Goal: Transaction & Acquisition: Download file/media

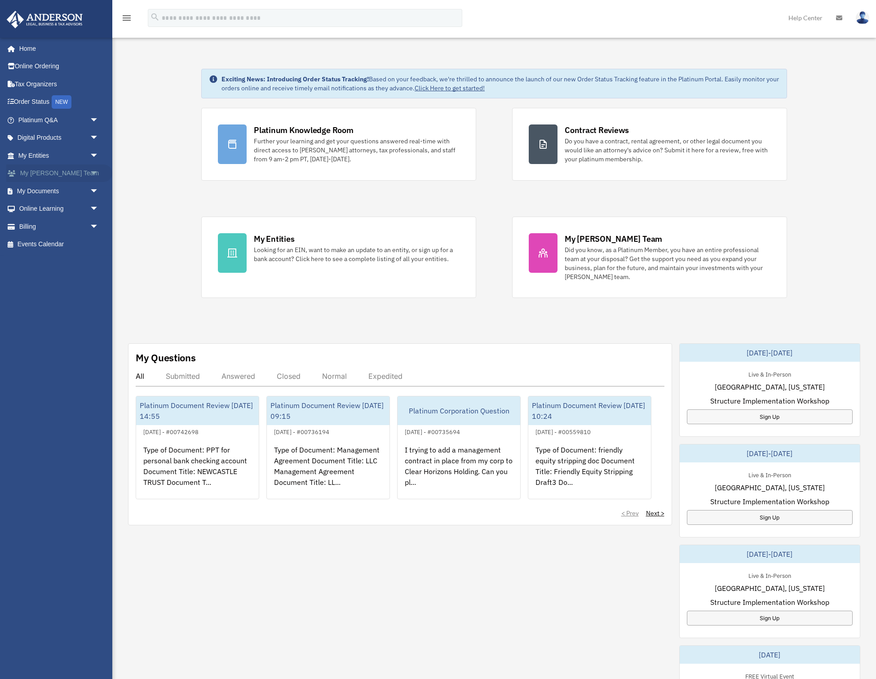
click at [98, 170] on span "arrow_drop_down" at bounding box center [99, 173] width 18 height 18
click at [98, 170] on span "arrow_drop_up" at bounding box center [99, 173] width 18 height 18
click at [94, 192] on span "arrow_drop_down" at bounding box center [99, 191] width 18 height 18
click at [38, 207] on link "Box" at bounding box center [63, 209] width 100 height 18
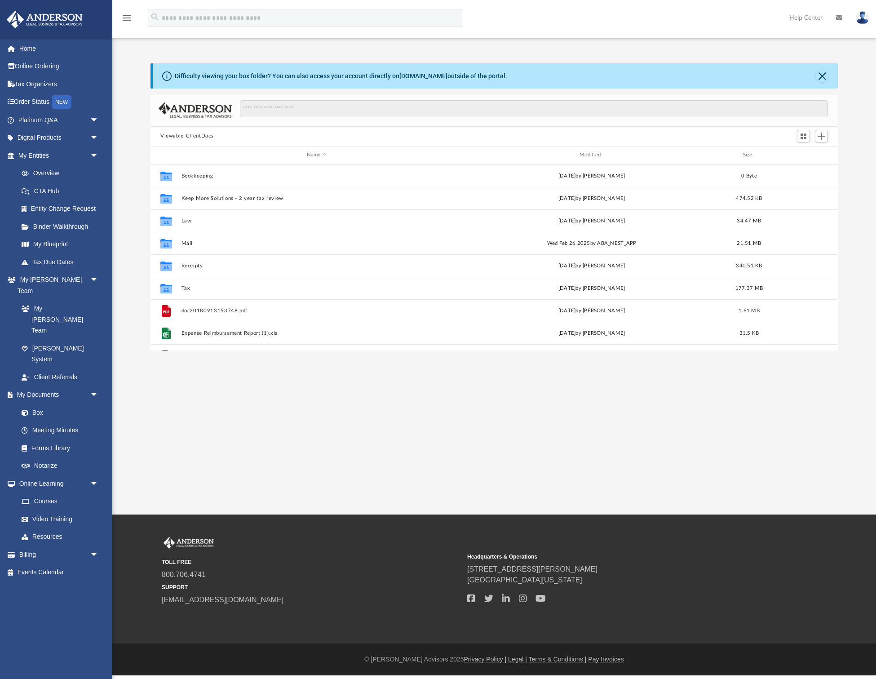
scroll to position [204, 687]
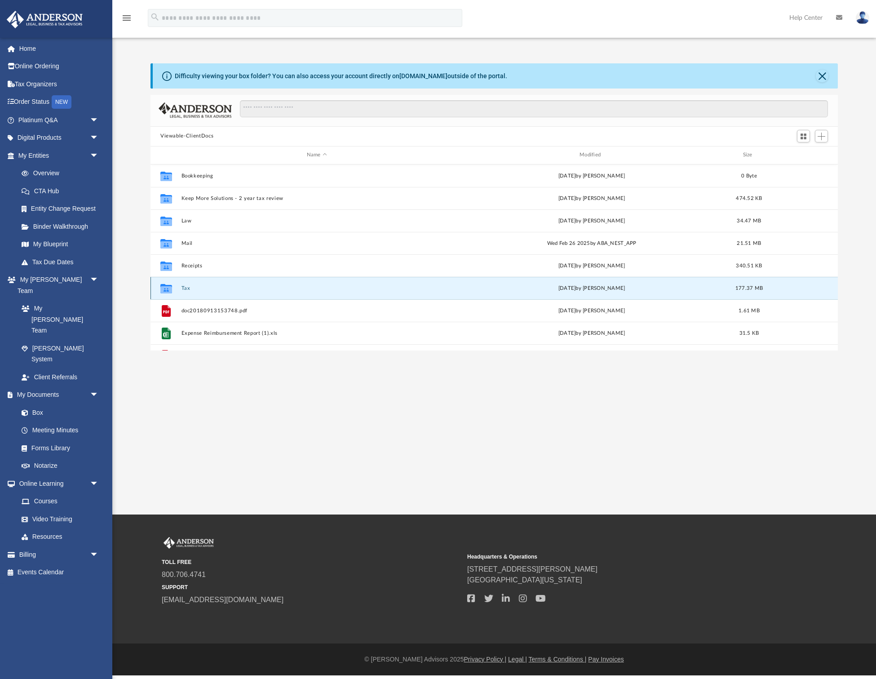
click at [187, 288] on button "Tax" at bounding box center [317, 288] width 271 height 6
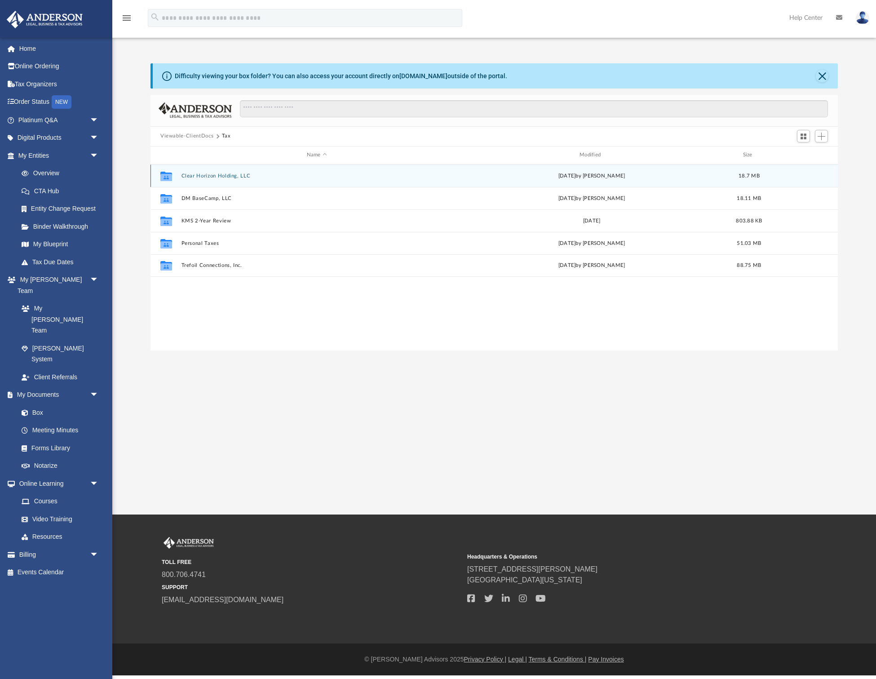
click at [198, 173] on button "Clear Horizon Holding, LLC" at bounding box center [317, 176] width 271 height 6
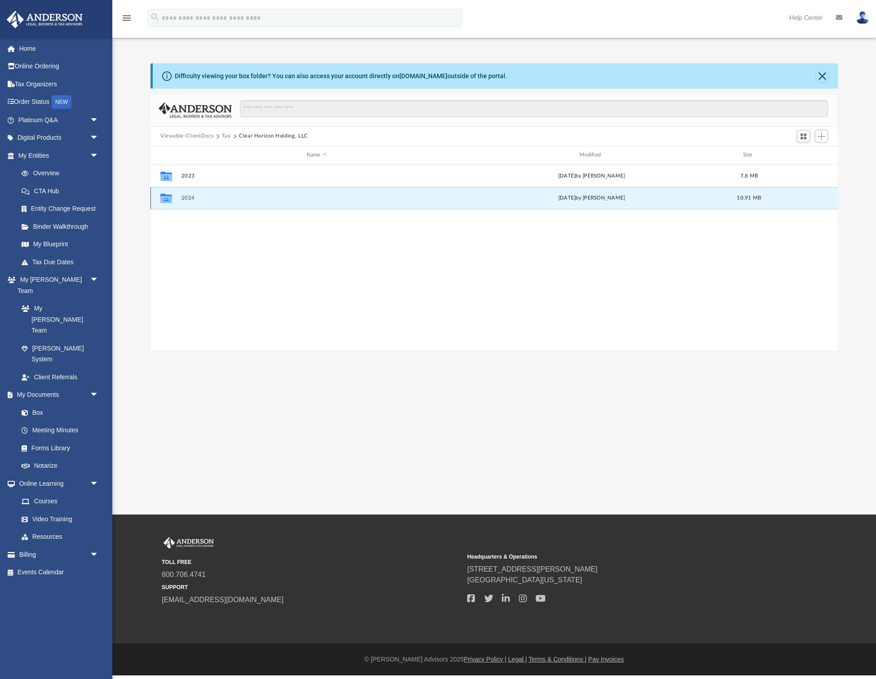
click at [188, 199] on button "2024" at bounding box center [317, 198] width 271 height 6
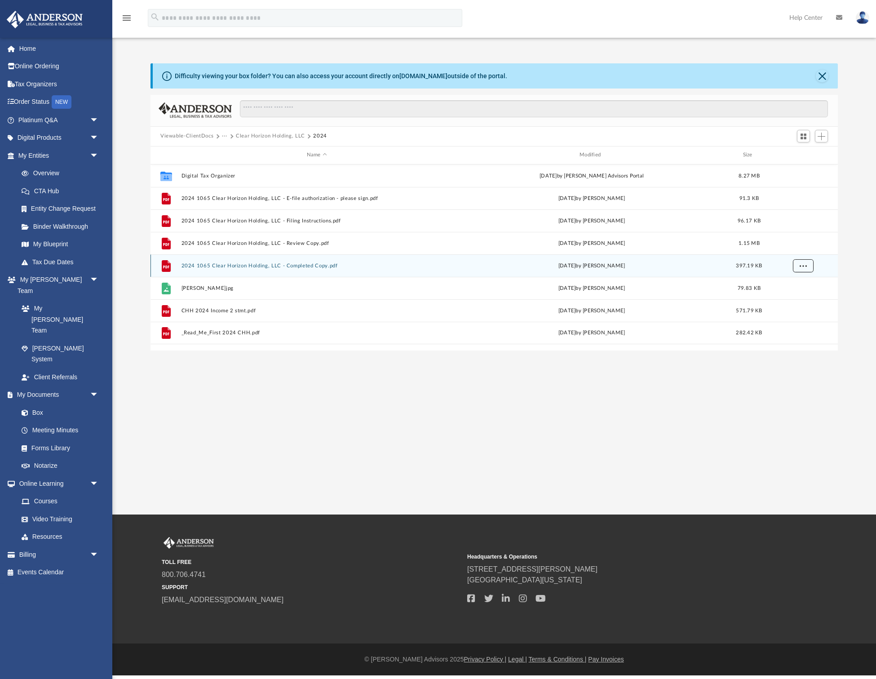
click at [803, 266] on span "More options" at bounding box center [803, 265] width 7 height 5
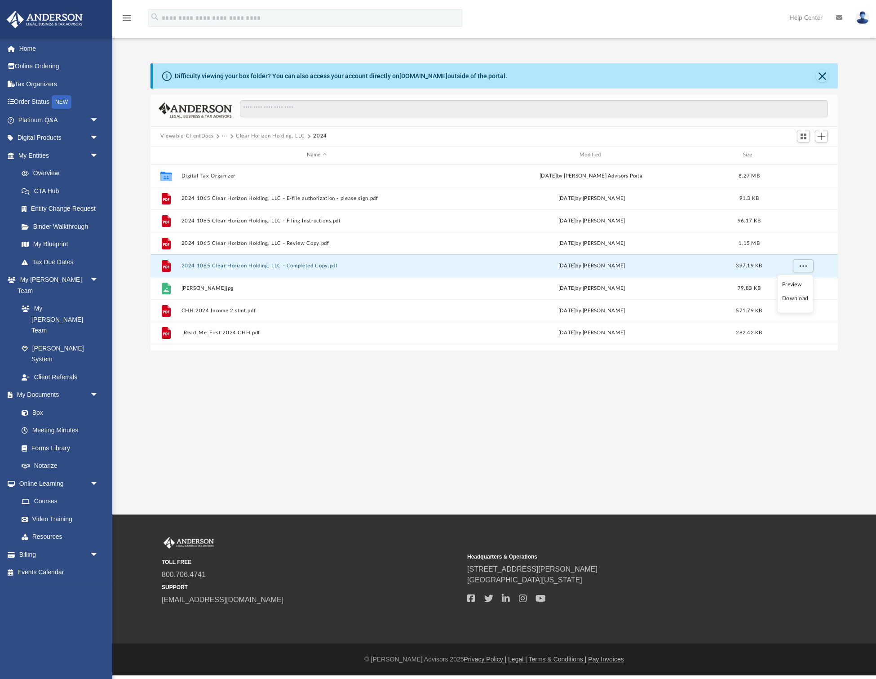
click at [794, 298] on li "Download" at bounding box center [795, 298] width 26 height 9
click at [204, 137] on button "Viewable-ClientDocs" at bounding box center [186, 136] width 53 height 8
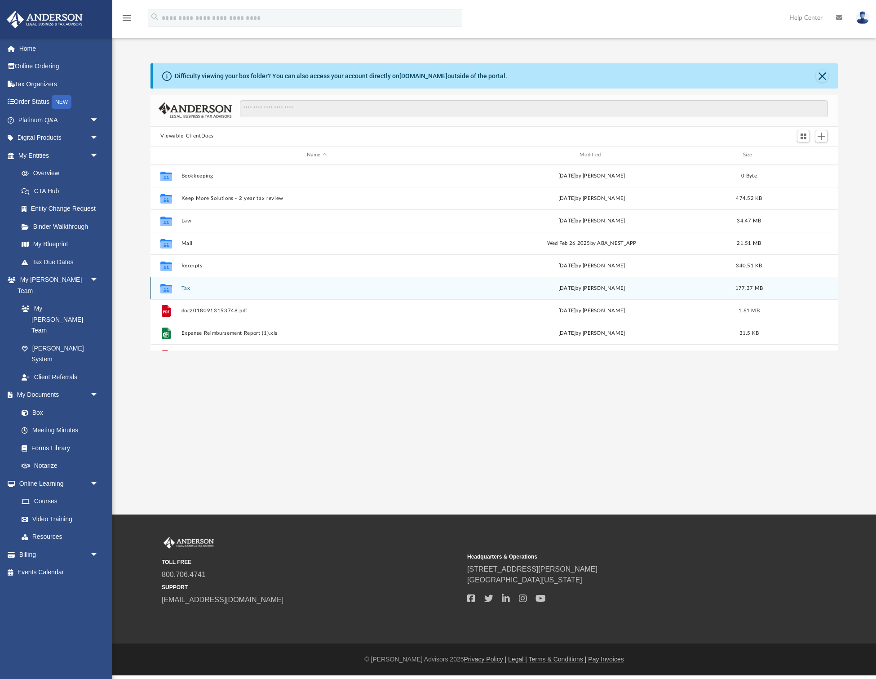
click at [184, 288] on button "Tax" at bounding box center [317, 288] width 271 height 6
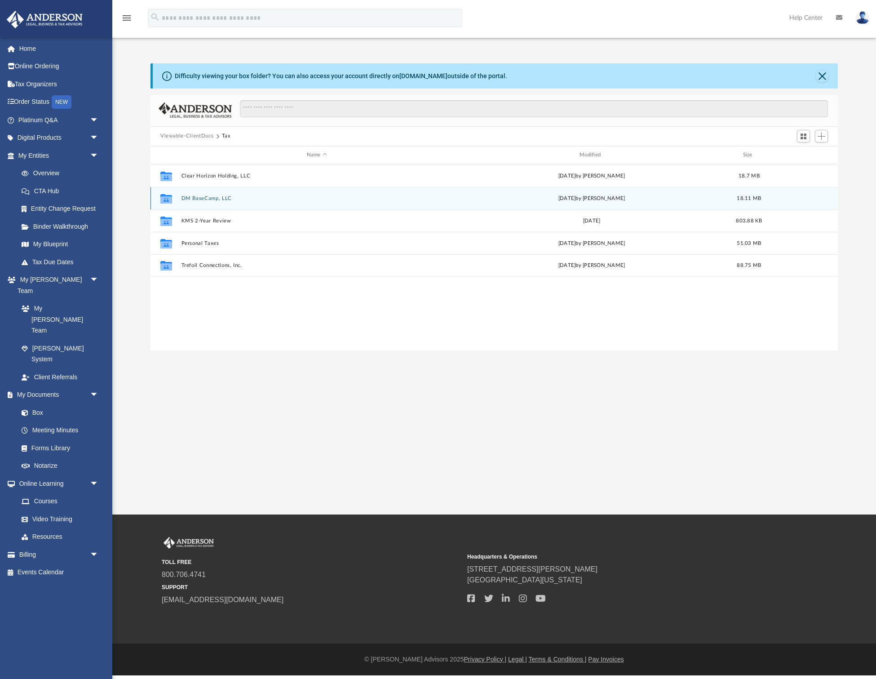
click at [196, 198] on button "DM BaseCamp, LLC" at bounding box center [317, 198] width 271 height 6
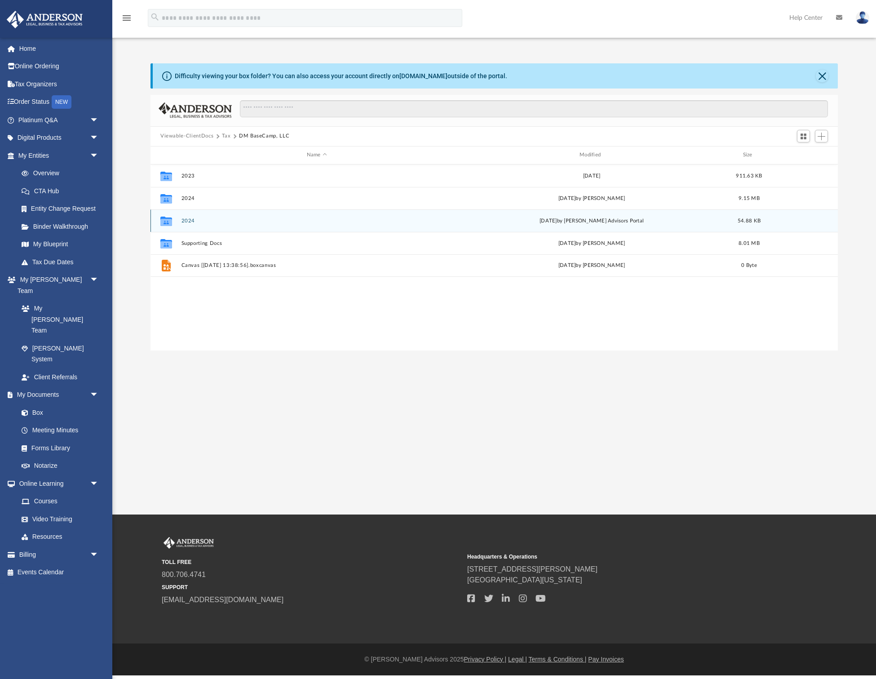
click at [190, 217] on div "Collaborated Folder 2024 Tue Mar 11 2025 by Anderson Advisors Portal 54.88 KB" at bounding box center [494, 220] width 687 height 22
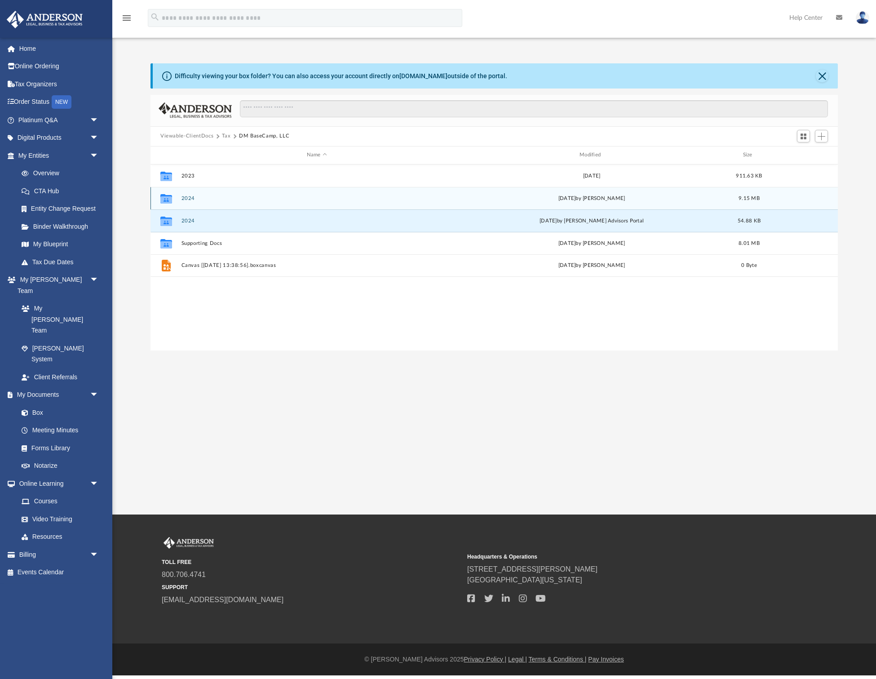
click at [187, 197] on button "2024" at bounding box center [317, 198] width 271 height 6
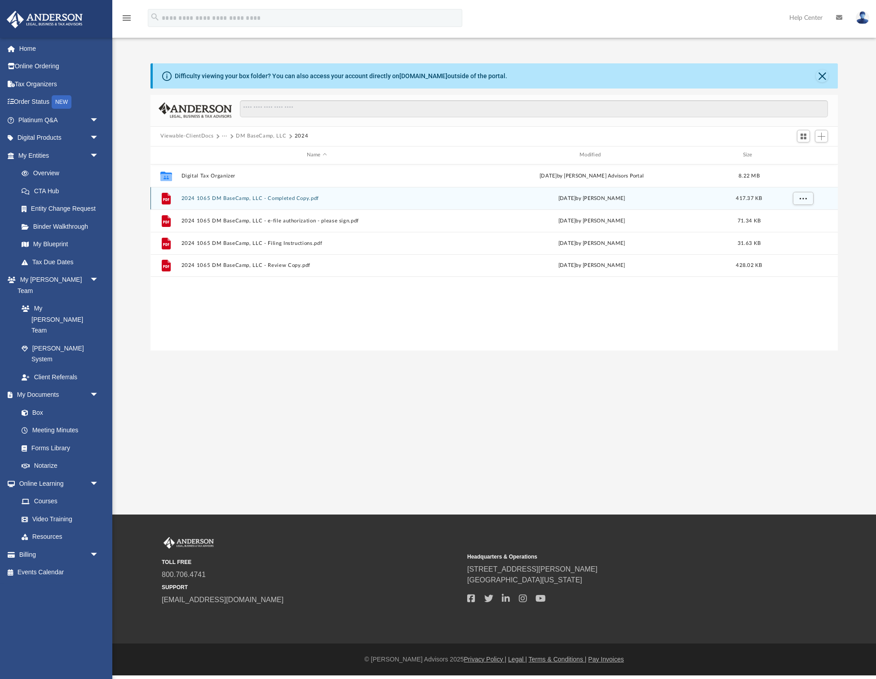
click at [201, 194] on div "File 2024 1065 DM BaseCamp, LLC - Completed Copy.pdf Mon Jun 2 2025 by Alex Pri…" at bounding box center [494, 198] width 687 height 22
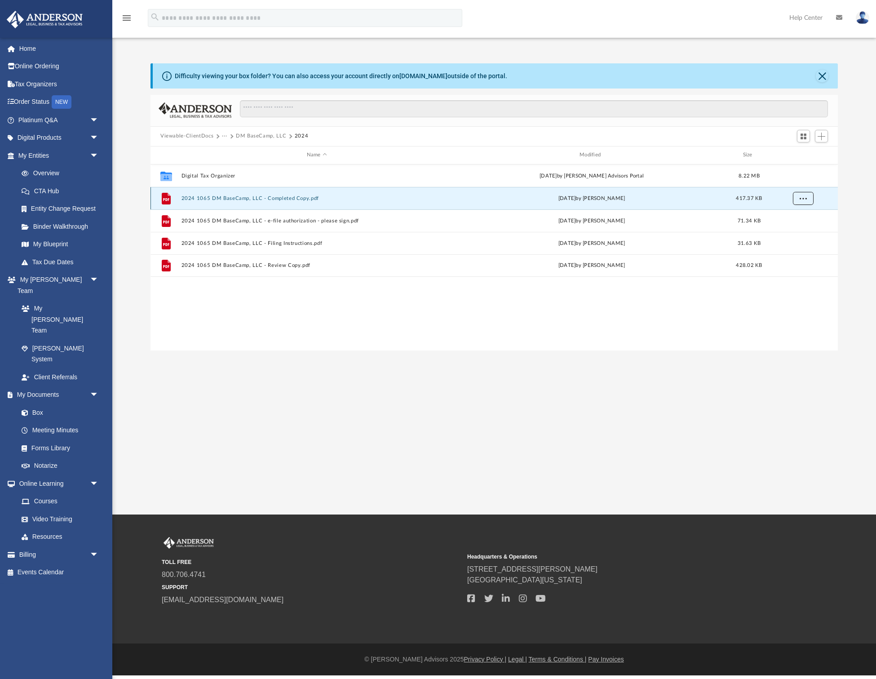
click at [802, 200] on span "More options" at bounding box center [803, 197] width 7 height 5
click at [794, 232] on li "Download" at bounding box center [795, 230] width 26 height 9
click at [206, 138] on button "Viewable-ClientDocs" at bounding box center [186, 136] width 53 height 8
